Goal: Information Seeking & Learning: Learn about a topic

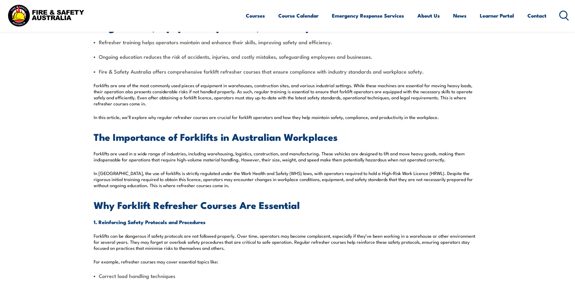
scroll to position [243, 0]
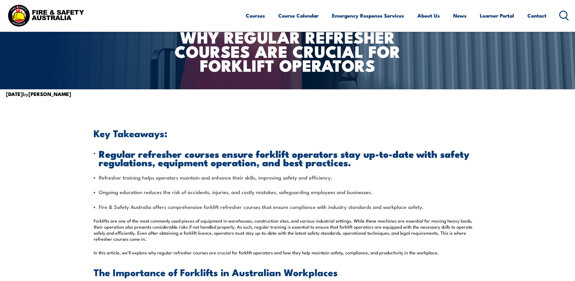
scroll to position [30, 0]
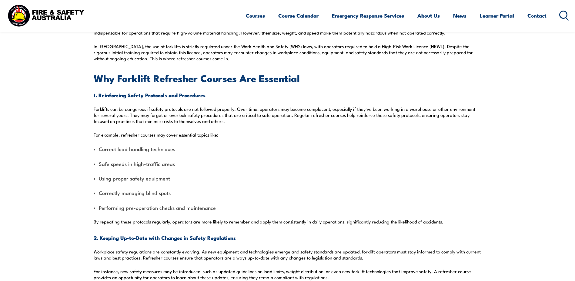
scroll to position [341, 0]
